Goal: Task Accomplishment & Management: Manage account settings

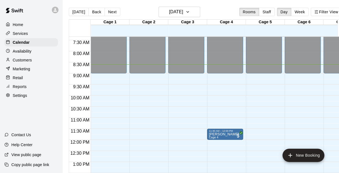
scroll to position [135, 0]
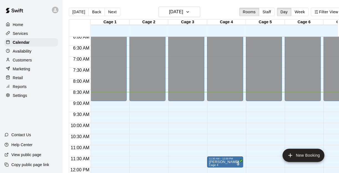
click at [22, 27] on p "Home" at bounding box center [18, 25] width 11 height 6
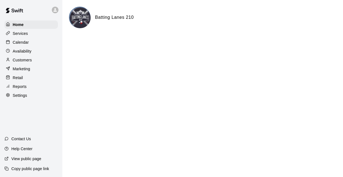
click at [31, 45] on div "Calendar" at bounding box center [31, 42] width 54 height 8
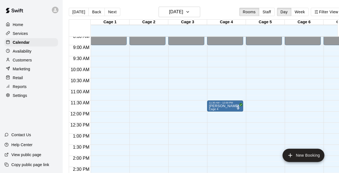
scroll to position [191, 0]
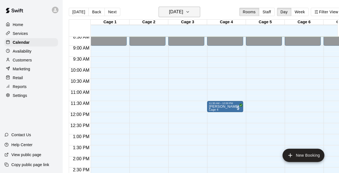
click at [183, 15] on h6 "[DATE]" at bounding box center [176, 12] width 14 height 8
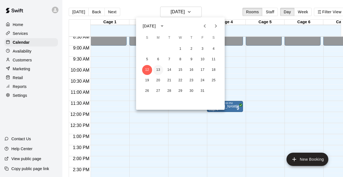
click at [160, 70] on button "13" at bounding box center [158, 70] width 10 height 10
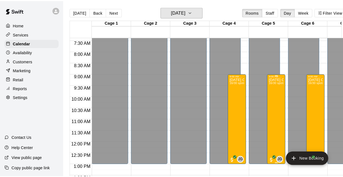
scroll to position [163, 0]
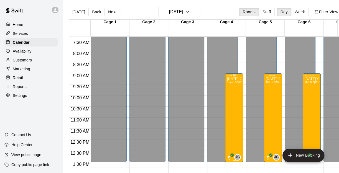
click at [234, 91] on div "[DATE] Camp [DATE] 16/30 spots" at bounding box center [234, 163] width 15 height 173
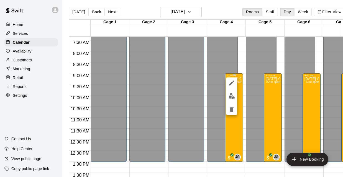
click at [234, 91] on div at bounding box center [231, 96] width 11 height 37
click at [230, 96] on img "edit" at bounding box center [232, 96] width 6 height 6
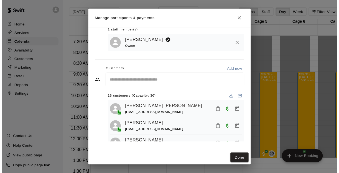
scroll to position [0, 0]
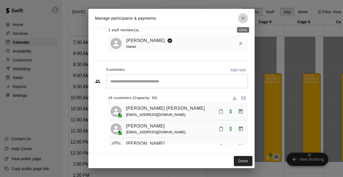
click at [242, 20] on icon "Close" at bounding box center [243, 19] width 6 height 6
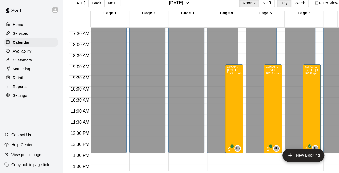
scroll to position [135, 0]
